Goal: Answer question/provide support

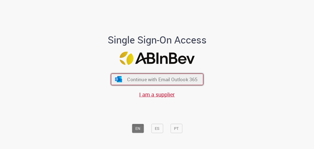
click at [140, 79] on span "Continue with Email Outlook 365" at bounding box center [162, 79] width 70 height 6
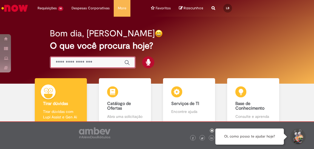
click at [80, 62] on input "Basta digitar aqui" at bounding box center [87, 63] width 63 height 6
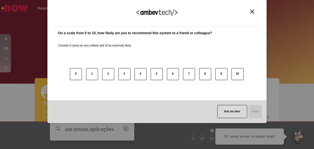
click at [252, 12] on img "Close" at bounding box center [252, 12] width 4 height 4
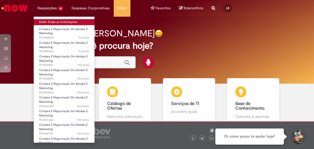
click at [47, 21] on link "Exibir Todas as Solicitações" at bounding box center [64, 22] width 61 height 6
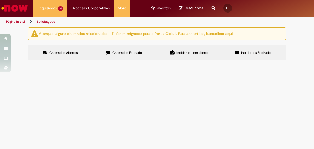
scroll to position [82, 0]
click at [0, 0] on span "Treino aberto - Camisetas e internet, California" at bounding box center [0, 0] width 0 height 0
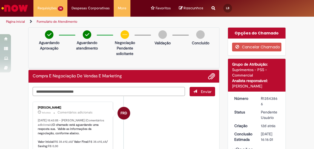
click at [121, 91] on textarea "Digite sua mensagem aqui..." at bounding box center [109, 91] width 152 height 9
type textarea "**********"
click at [209, 92] on button "Enviar" at bounding box center [202, 91] width 25 height 9
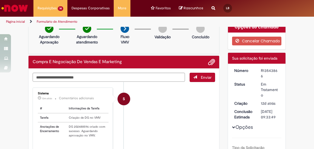
scroll to position [5, 0]
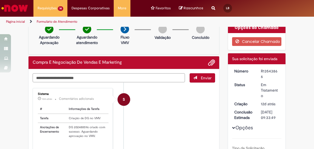
click at [142, 80] on textarea "Digite sua mensagem aqui..." at bounding box center [109, 77] width 152 height 9
paste textarea "**********"
type textarea "**********"
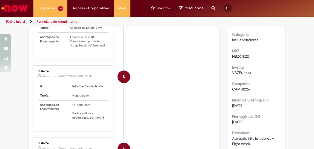
scroll to position [318, 0]
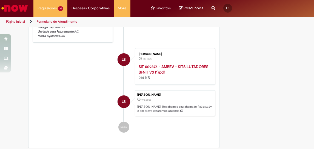
scroll to position [647, 0]
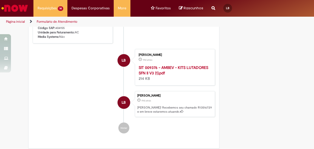
click at [160, 73] on strong "SIT 009376 - AMBEV - KITS LUTADORES SFN II V3 (1).pdf" at bounding box center [174, 70] width 70 height 10
